Goal: Task Accomplishment & Management: Manage account settings

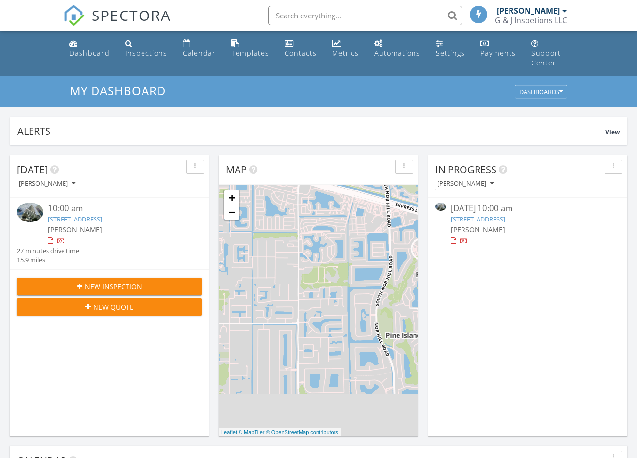
scroll to position [5, 5]
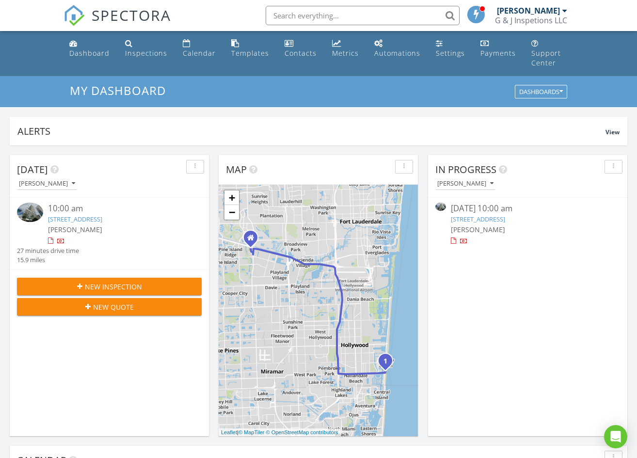
click at [26, 203] on img at bounding box center [30, 212] width 26 height 19
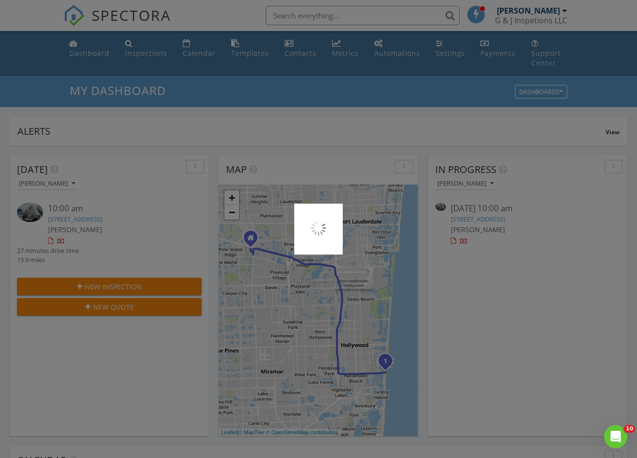
scroll to position [0, 0]
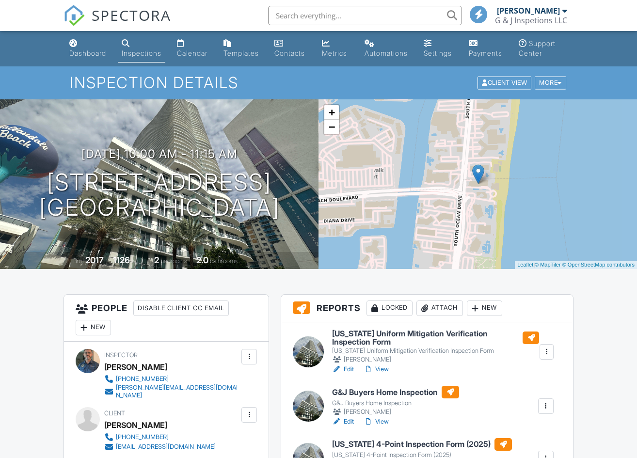
scroll to position [236, 0]
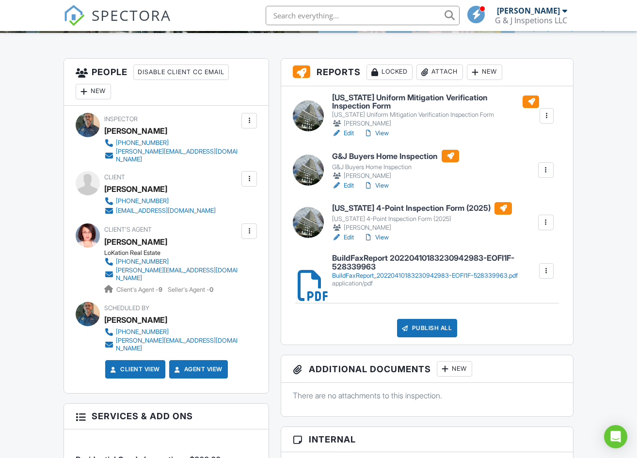
click at [380, 185] on link "View" at bounding box center [376, 186] width 25 height 10
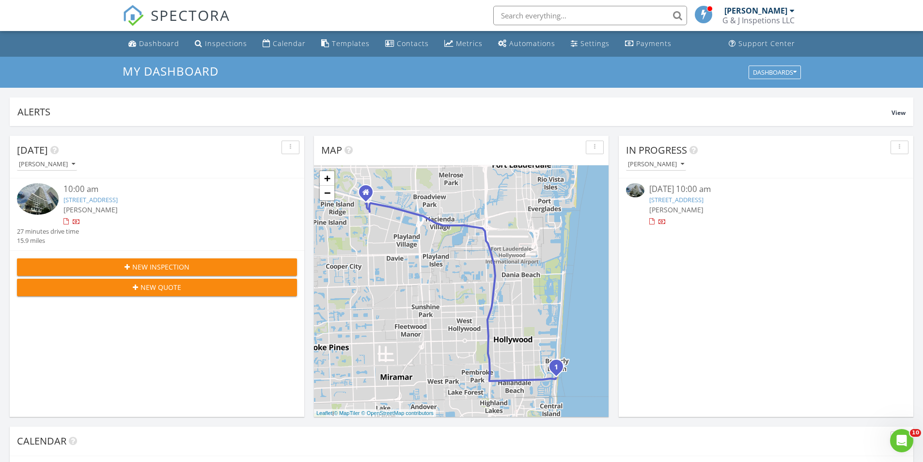
click at [36, 198] on img at bounding box center [38, 198] width 42 height 31
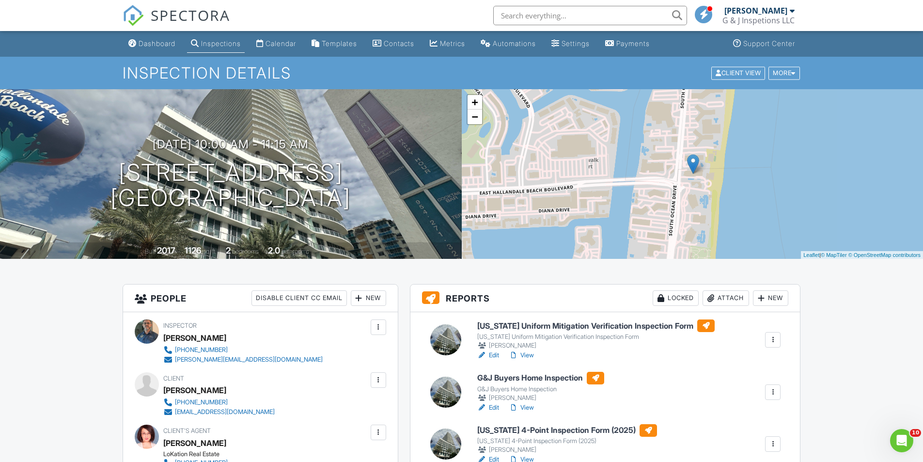
click at [492, 408] on link "Edit" at bounding box center [488, 408] width 22 height 10
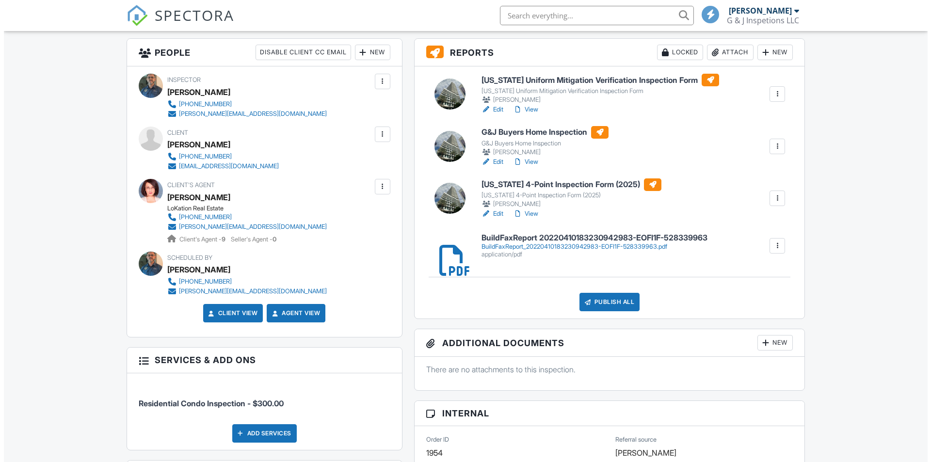
scroll to position [246, 0]
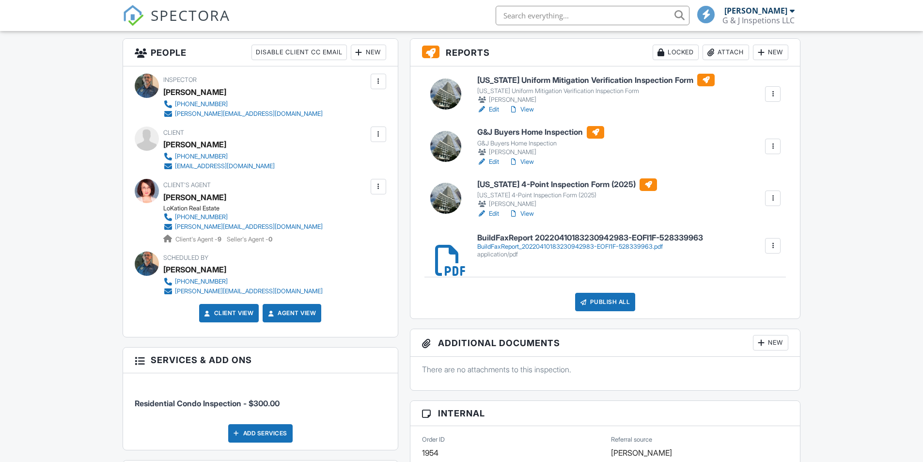
click at [606, 302] on div "Publish All" at bounding box center [605, 302] width 61 height 18
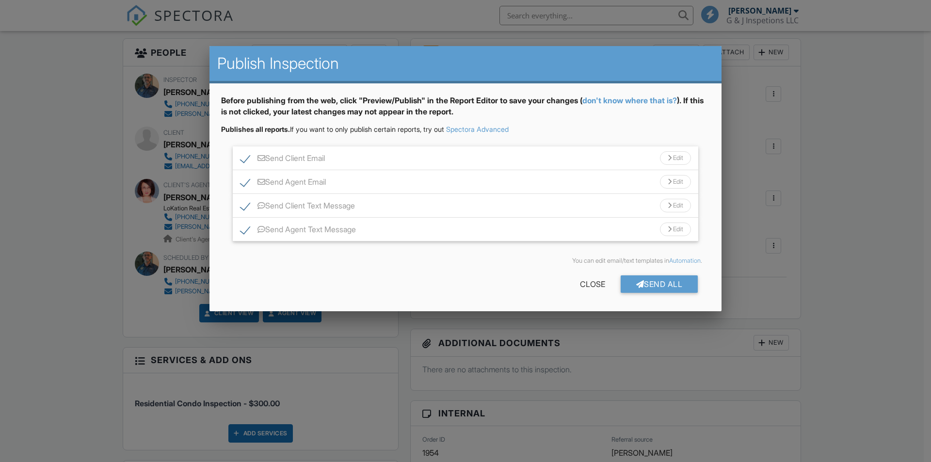
scroll to position [0, 0]
click at [660, 284] on div "Send All" at bounding box center [659, 283] width 78 height 17
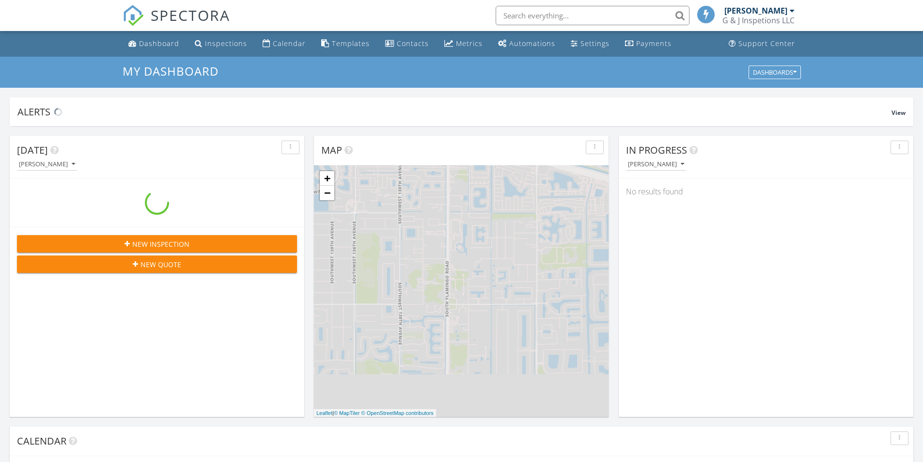
scroll to position [897, 938]
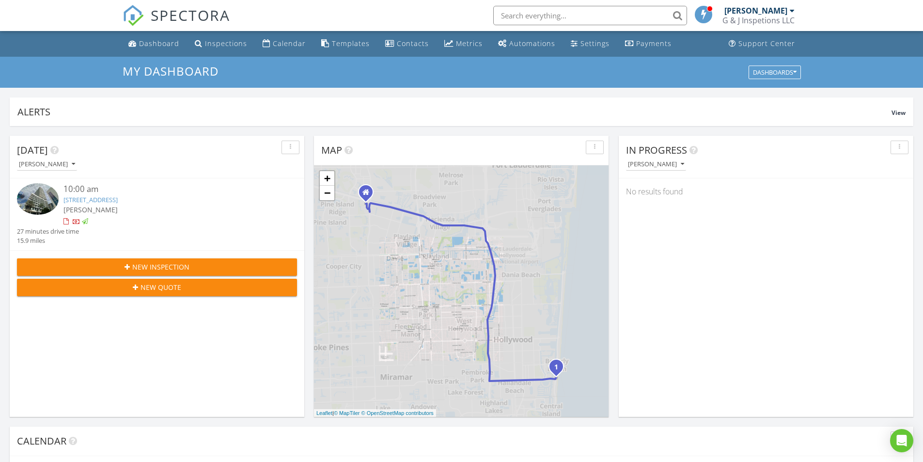
click at [34, 196] on img at bounding box center [38, 198] width 42 height 31
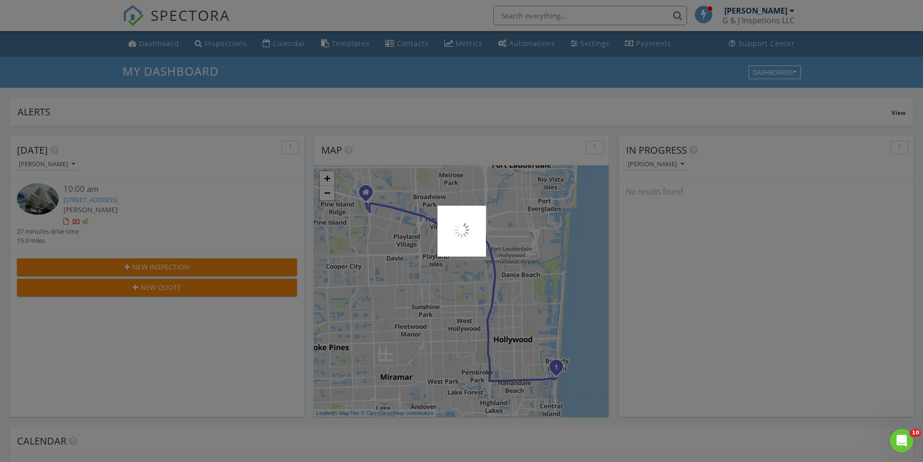
scroll to position [0, 0]
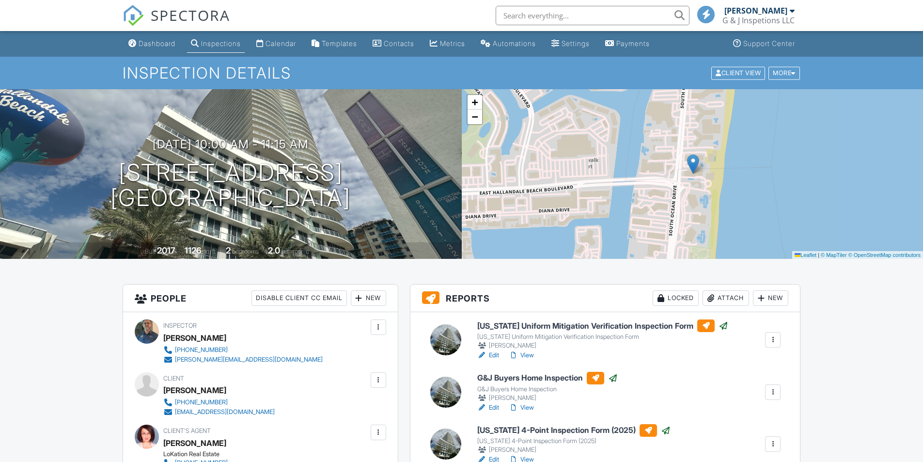
click at [378, 381] on div at bounding box center [379, 380] width 10 height 10
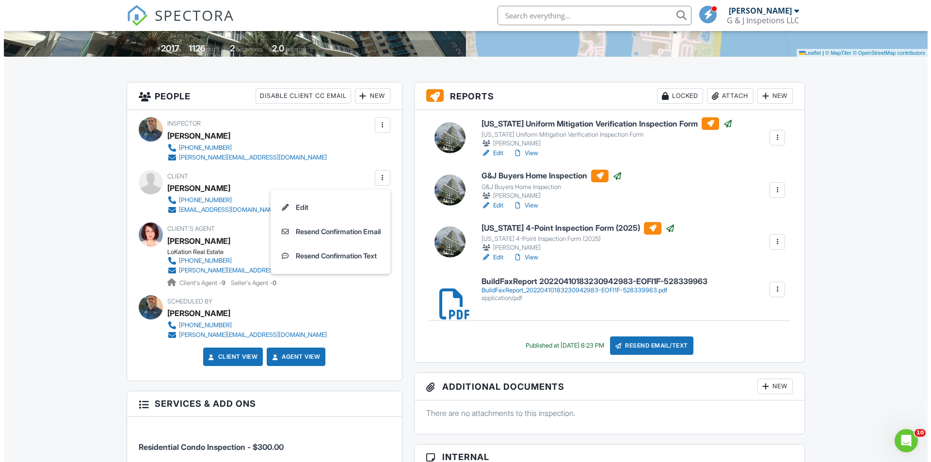
scroll to position [238, 0]
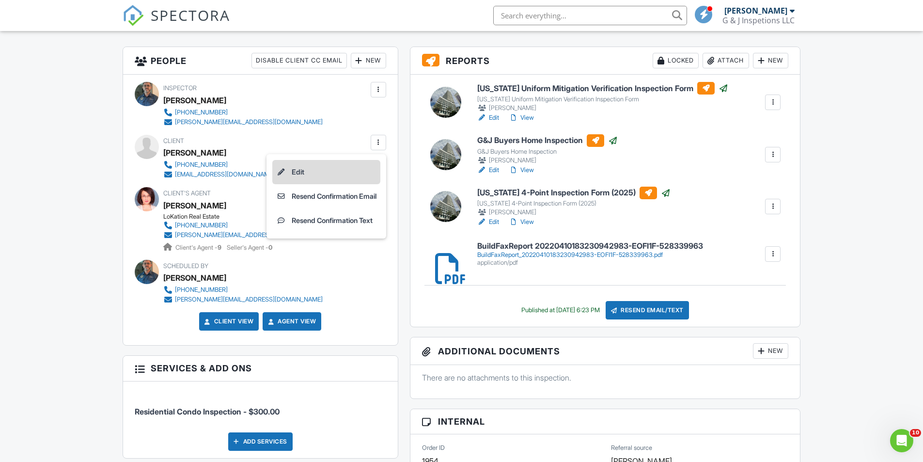
click at [296, 174] on li "Edit" at bounding box center [326, 172] width 108 height 24
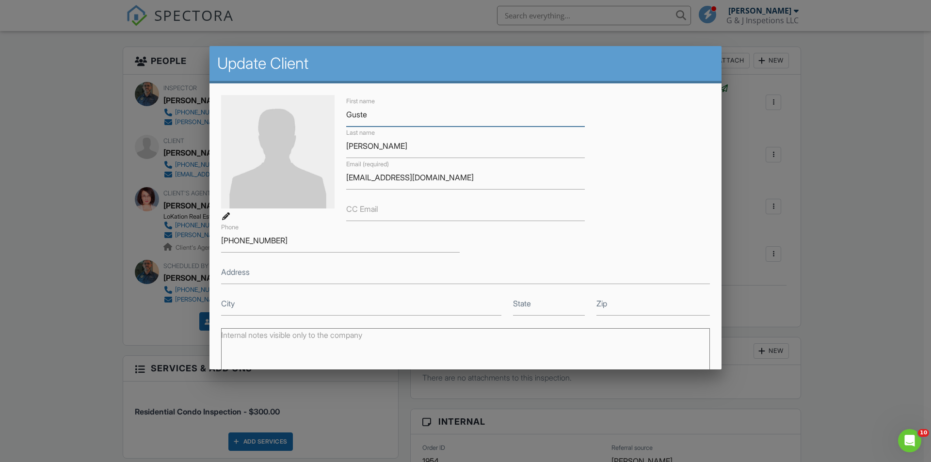
type input "Guste"
drag, startPoint x: 378, startPoint y: 150, endPoint x: 336, endPoint y: 149, distance: 41.7
click at [336, 149] on div "First name Guste Last name Hamame Email (required) mhamame@gmail.com CC Email P…" at bounding box center [465, 205] width 500 height 221
type input "[PERSON_NAME]"
drag, startPoint x: 431, startPoint y: 178, endPoint x: 338, endPoint y: 175, distance: 93.1
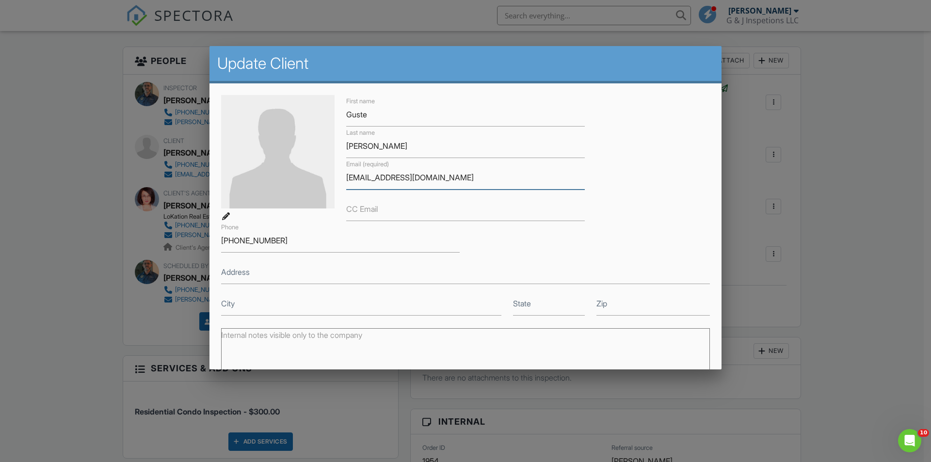
click at [338, 175] on div "First name Guste Last name Riad Shukeireh Email (required) mhamame@gmail.com CC…" at bounding box center [465, 205] width 500 height 221
type input "gus.d@raychris.com"
drag, startPoint x: 250, startPoint y: 239, endPoint x: 212, endPoint y: 241, distance: 38.3
click at [212, 241] on div "First name Guste Last name Riad Shukeireh Email (required) gus.d@raychris.com C…" at bounding box center [465, 286] width 512 height 406
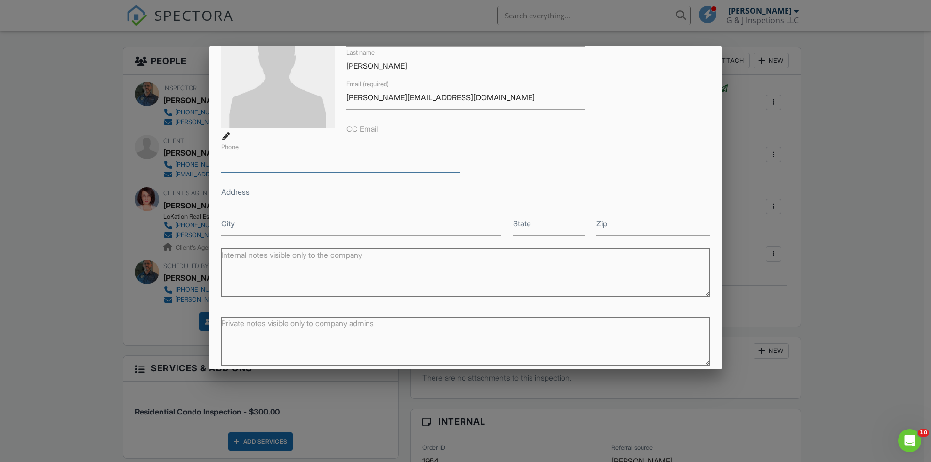
scroll to position [120, 0]
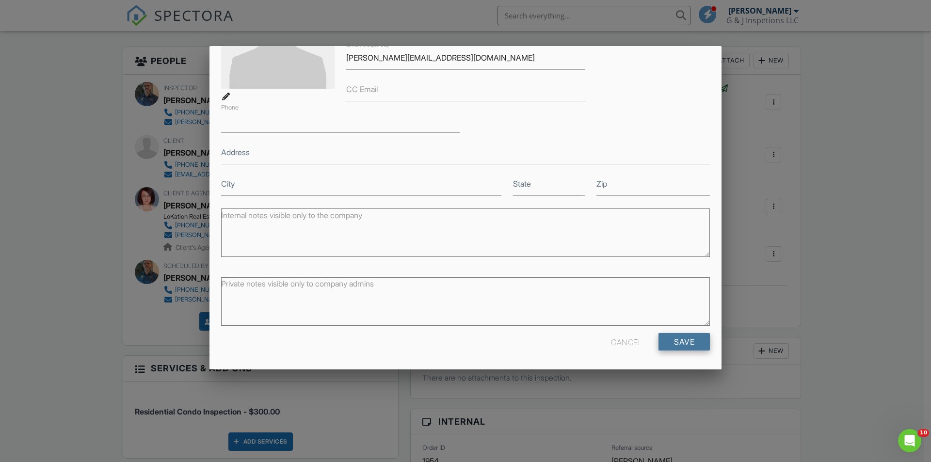
click at [676, 346] on input "Save" at bounding box center [683, 341] width 51 height 17
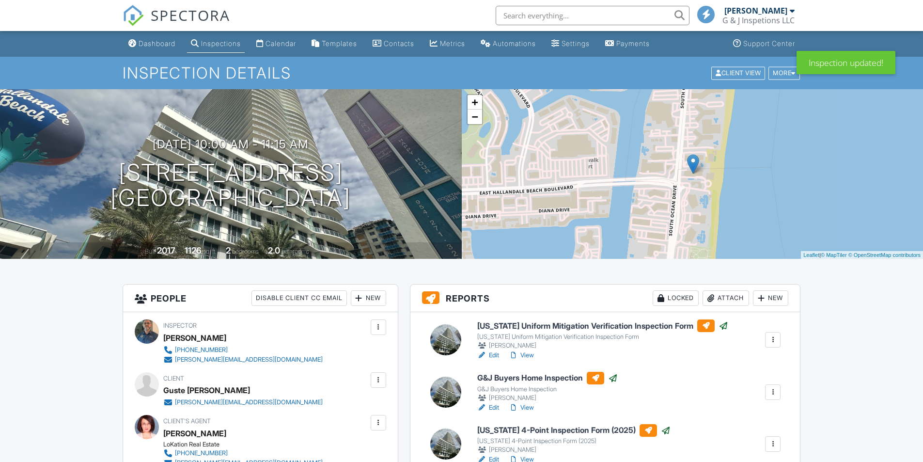
click at [495, 356] on link "Edit" at bounding box center [488, 355] width 22 height 10
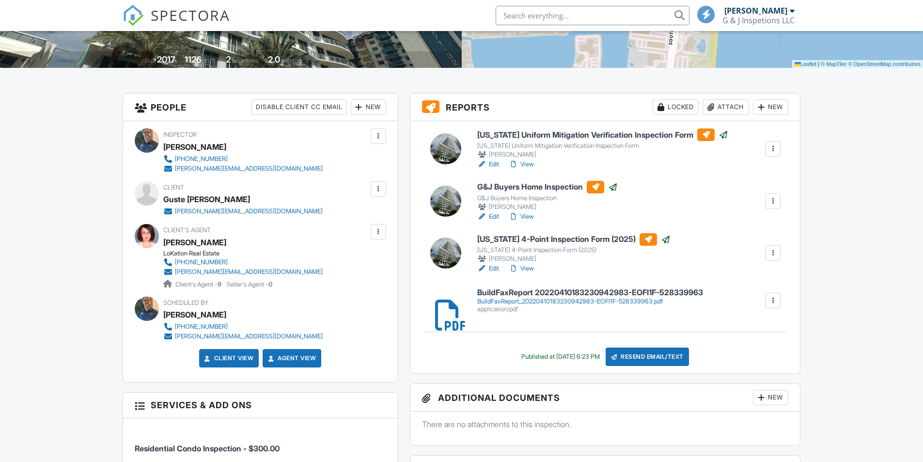
drag, startPoint x: 926, startPoint y: 96, endPoint x: 895, endPoint y: 155, distance: 65.7
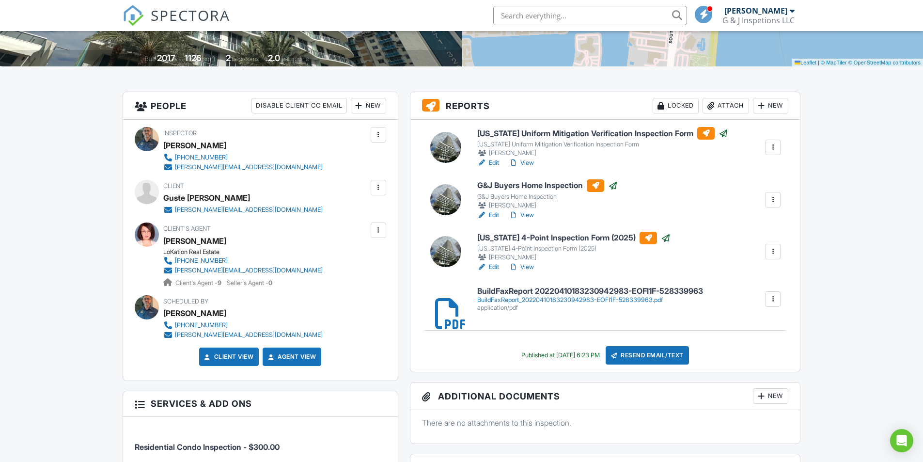
click at [377, 189] on div at bounding box center [379, 188] width 10 height 10
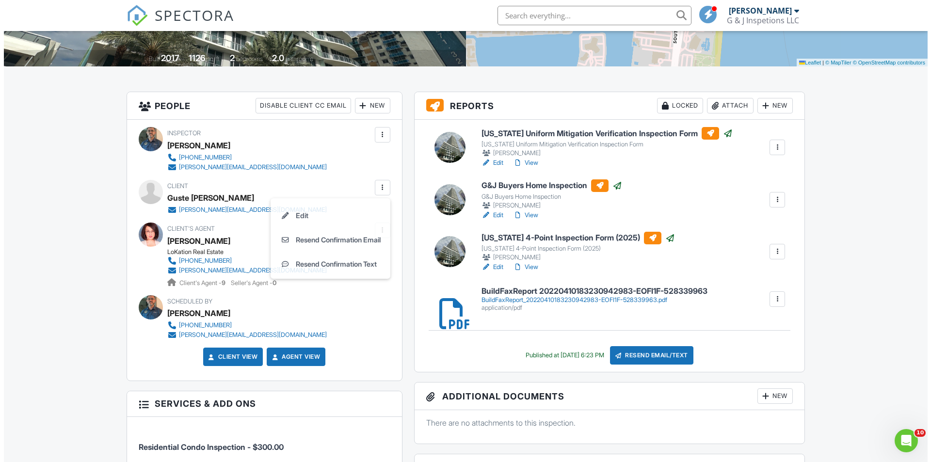
scroll to position [0, 0]
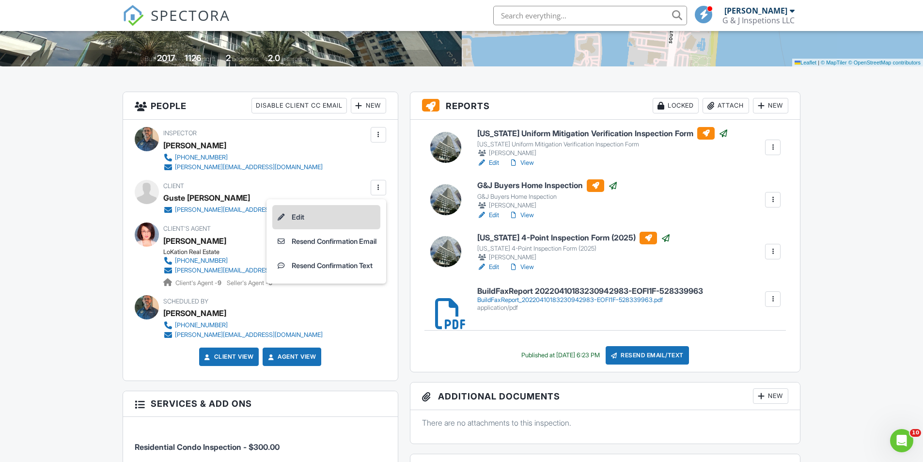
click at [307, 216] on li "Edit" at bounding box center [326, 217] width 108 height 24
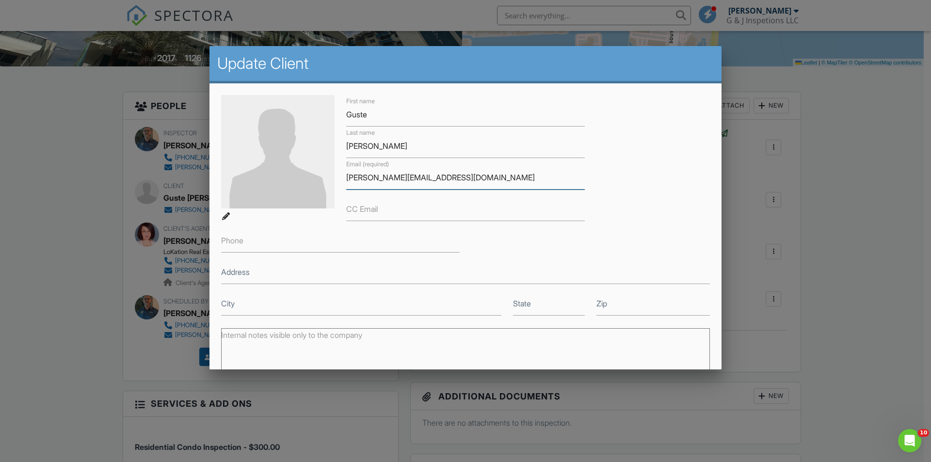
click at [364, 179] on input "[PERSON_NAME][EMAIL_ADDRESS][DOMAIN_NAME]" at bounding box center [465, 178] width 238 height 24
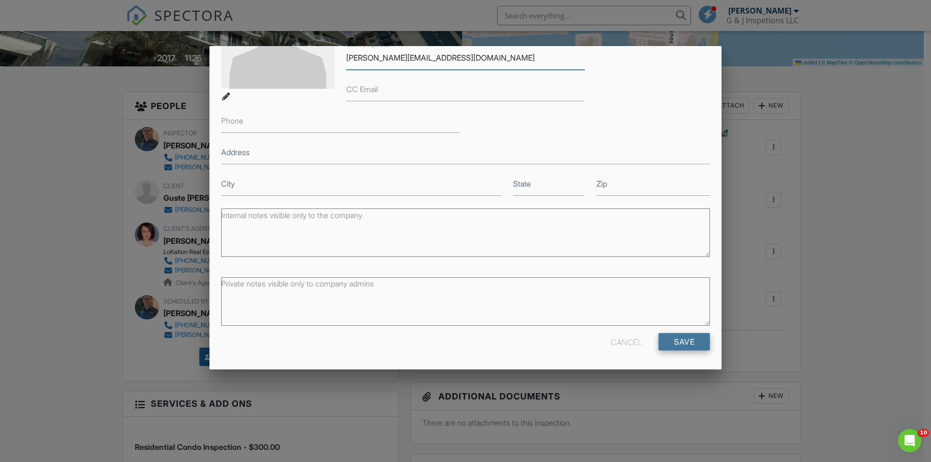
type input "gus.s@raychris.com"
click at [676, 344] on input "Save" at bounding box center [683, 341] width 51 height 17
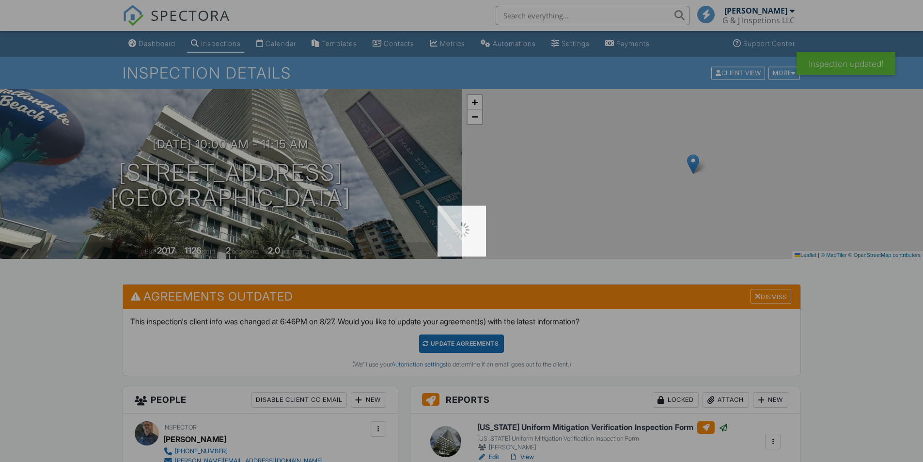
click at [450, 346] on div at bounding box center [461, 231] width 923 height 462
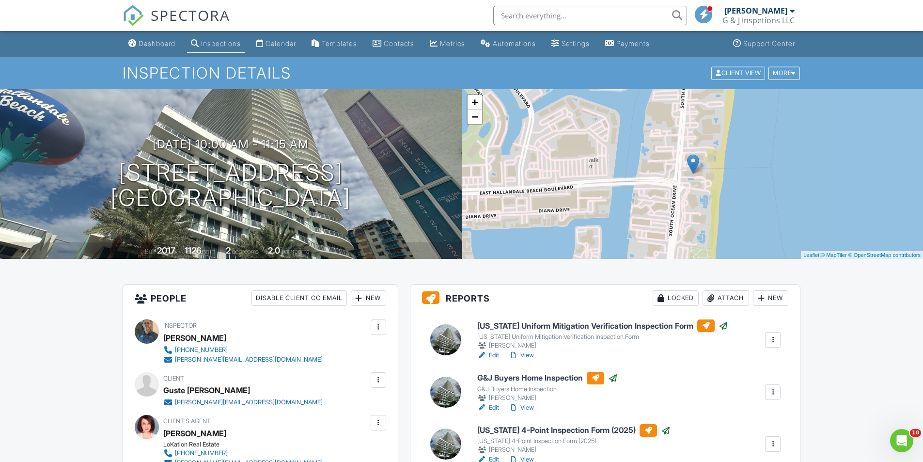
click at [533, 356] on link "View" at bounding box center [521, 355] width 25 height 10
click at [526, 460] on link "View" at bounding box center [521, 460] width 25 height 10
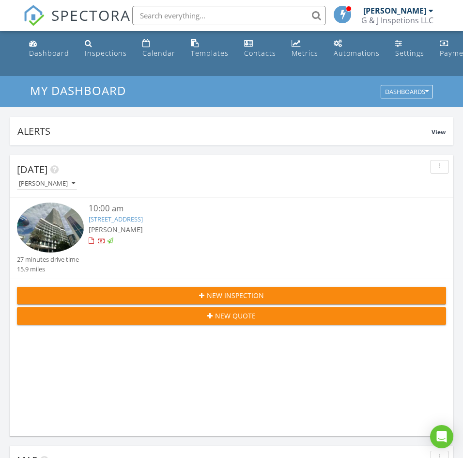
click at [62, 229] on img at bounding box center [50, 228] width 67 height 50
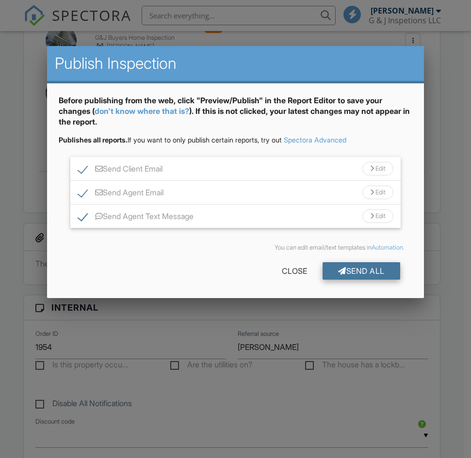
click at [354, 272] on div "Send All" at bounding box center [361, 270] width 78 height 17
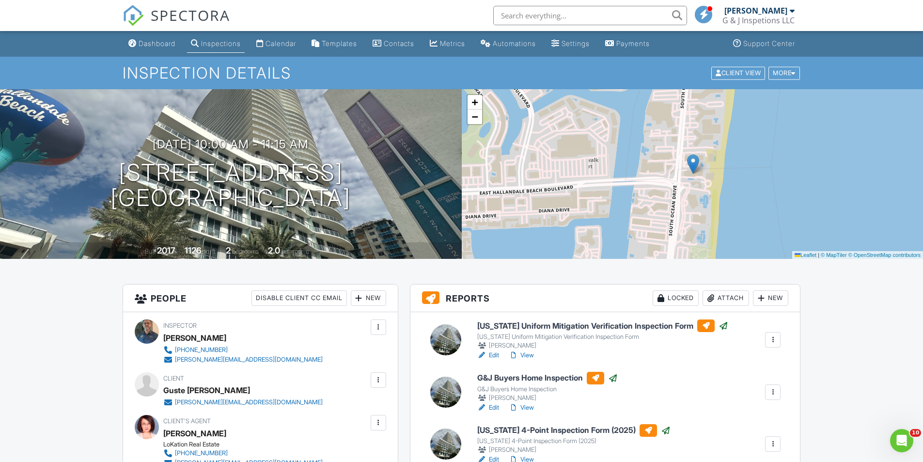
click at [379, 381] on div at bounding box center [379, 380] width 10 height 10
click at [297, 407] on li "Edit" at bounding box center [326, 409] width 108 height 24
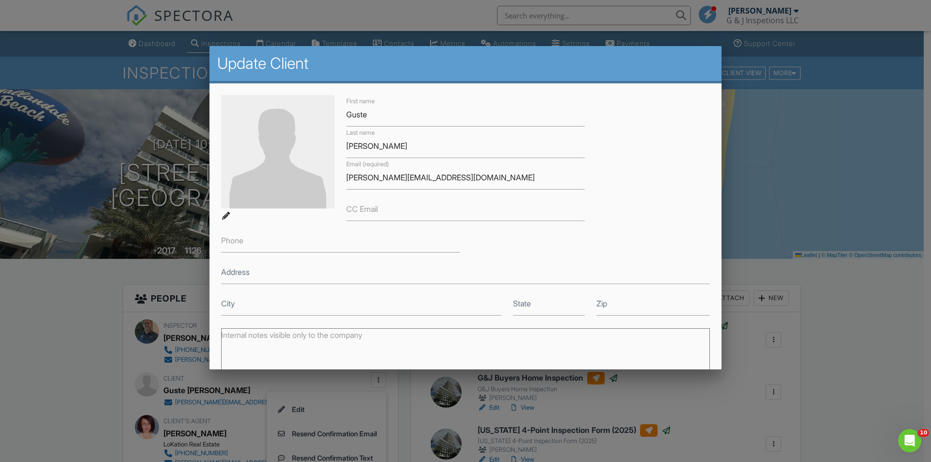
click at [241, 243] on label "Phone" at bounding box center [232, 240] width 22 height 11
click at [241, 243] on input "Phone" at bounding box center [340, 241] width 238 height 24
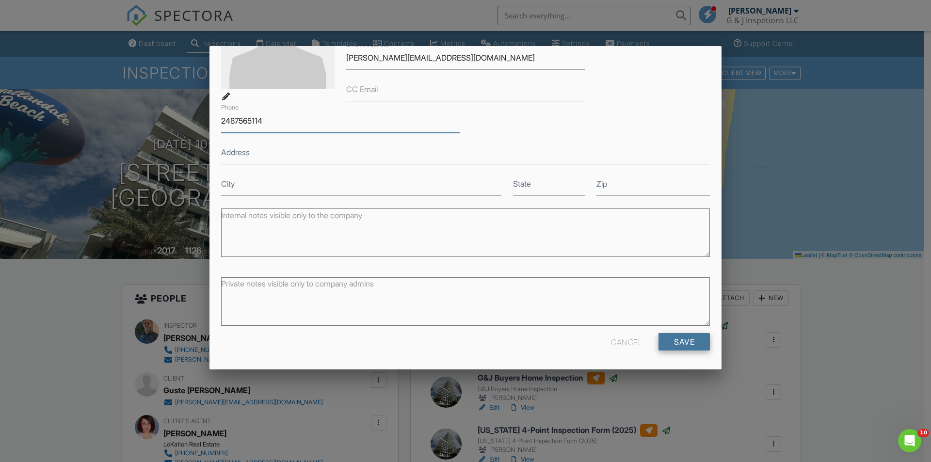
type input "2487565114"
click at [463, 343] on input "Save" at bounding box center [683, 341] width 51 height 17
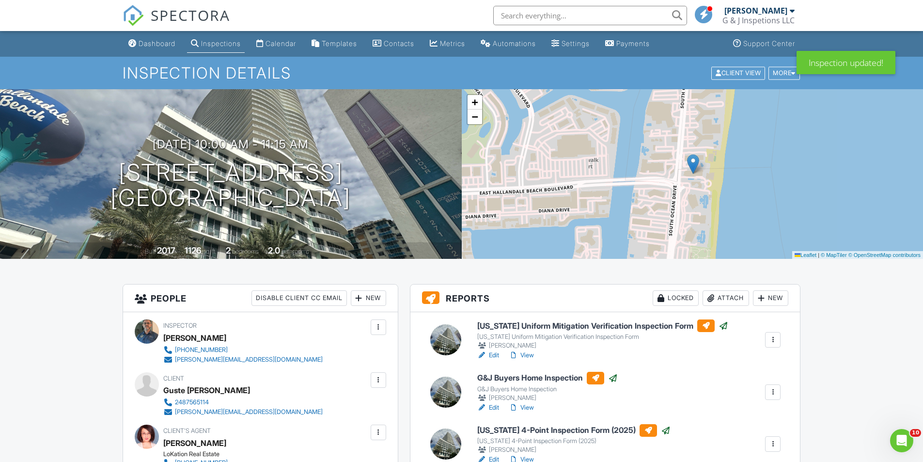
drag, startPoint x: 930, startPoint y: 114, endPoint x: 516, endPoint y: 2, distance: 428.8
